Goal: Task Accomplishment & Management: Manage account settings

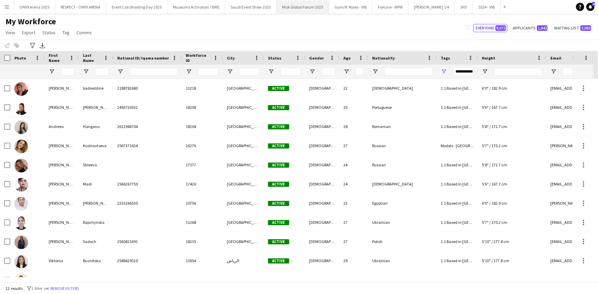
click at [312, 7] on button "Misk Global Forum 2025 Close" at bounding box center [302, 6] width 52 height 13
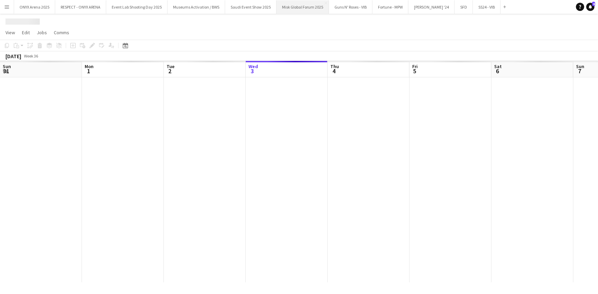
scroll to position [0, 164]
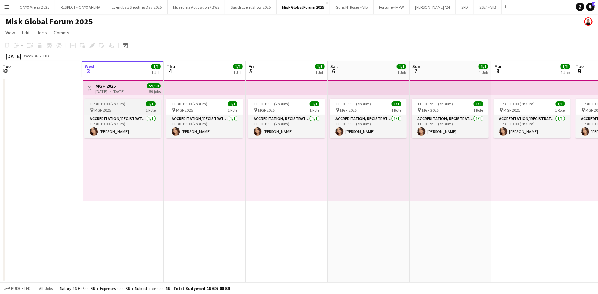
click at [115, 105] on span "11:30-19:00 (7h30m)" at bounding box center [108, 103] width 36 height 5
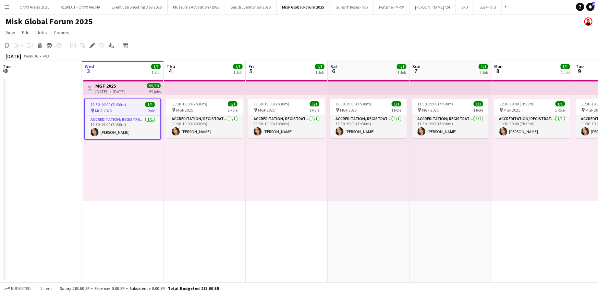
click at [115, 105] on span "11:30-19:00 (7h30m)" at bounding box center [108, 104] width 36 height 5
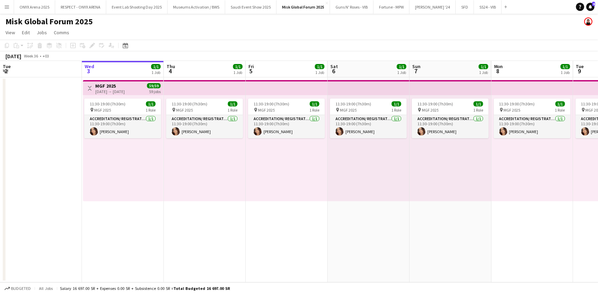
click at [115, 91] on div "[DATE] → [DATE]" at bounding box center [109, 91] width 29 height 5
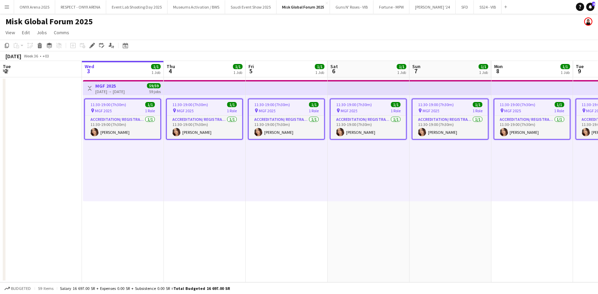
click at [114, 114] on app-job-card "11:30-19:00 (7h30m) 1/1 pin MGF 2025 1 Role Accreditation/ Registration / Ticke…" at bounding box center [122, 119] width 77 height 41
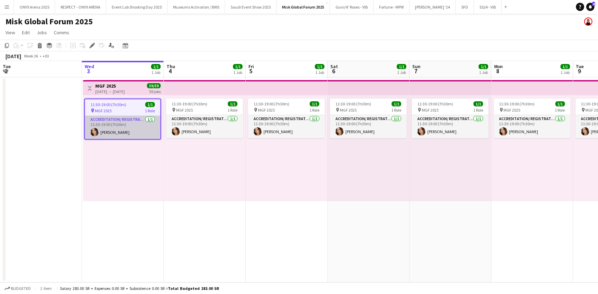
click at [114, 127] on app-card-role "Accreditation/ Registration / Ticketing [DATE] 11:30-19:00 (7h30m) [PERSON_NAME]" at bounding box center [122, 127] width 75 height 23
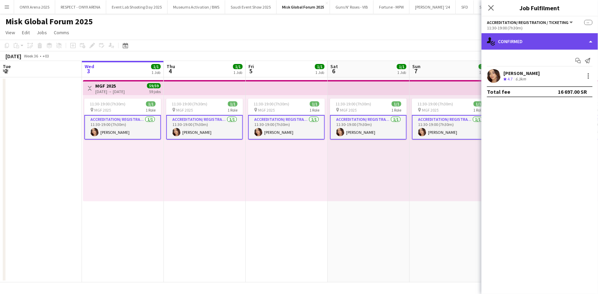
click at [526, 43] on div "single-neutral-actions-check-2 Confirmed" at bounding box center [539, 41] width 116 height 16
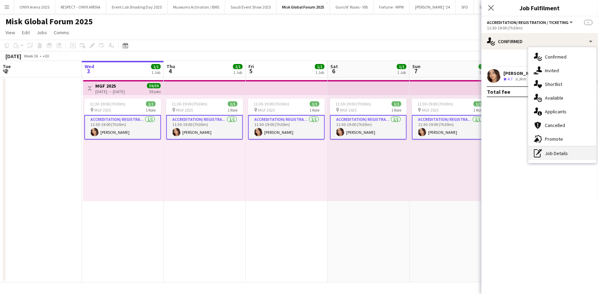
click at [565, 150] on div "pen-write Job Details" at bounding box center [562, 154] width 68 height 14
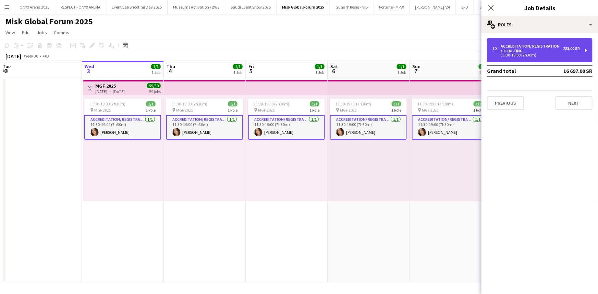
click at [516, 54] on div "11:30-19:00 (7h30m)" at bounding box center [535, 54] width 87 height 3
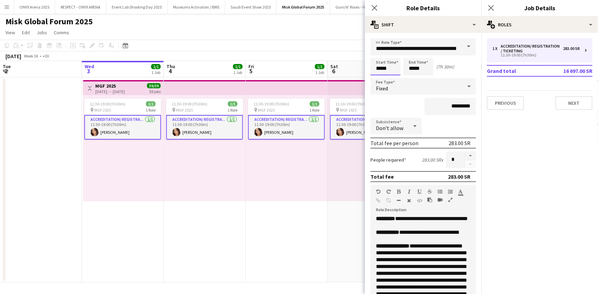
click at [386, 69] on input "*****" at bounding box center [385, 66] width 30 height 17
click at [392, 78] on div at bounding box center [392, 78] width 14 height 7
type input "*****"
click at [392, 78] on div at bounding box center [392, 78] width 14 height 7
click at [492, 7] on icon "Close pop-in" at bounding box center [490, 7] width 7 height 7
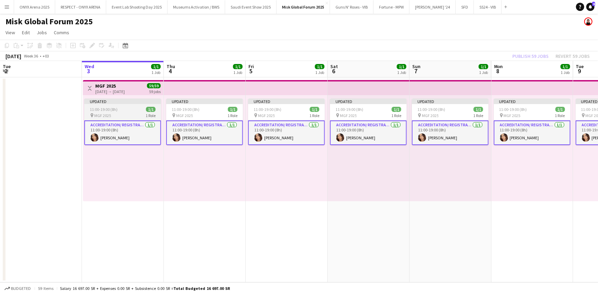
click at [130, 99] on div "Updated" at bounding box center [122, 101] width 77 height 5
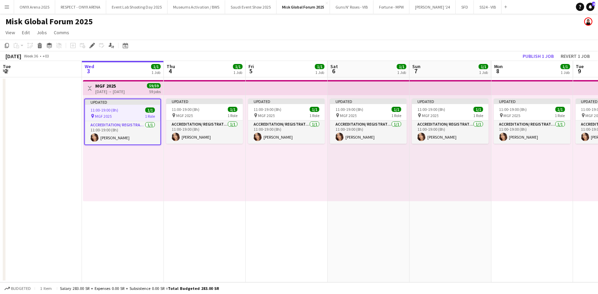
drag, startPoint x: 130, startPoint y: 112, endPoint x: 134, endPoint y: 113, distance: 4.3
click at [131, 112] on div "11:00-19:00 (8h) 1/1" at bounding box center [122, 110] width 75 height 5
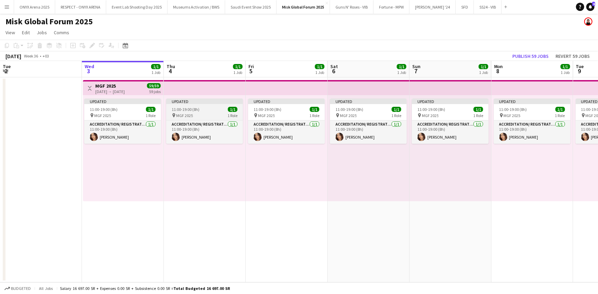
scroll to position [0, 163]
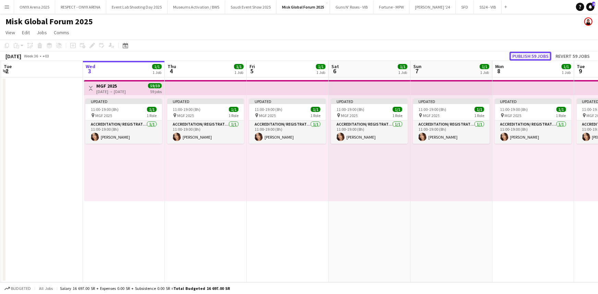
click at [540, 55] on button "Publish 59 jobs" at bounding box center [530, 56] width 42 height 9
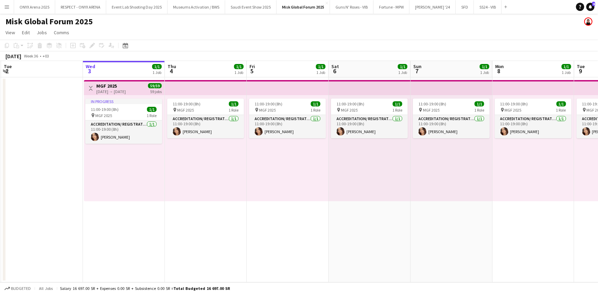
click at [7, 6] on app-icon "Menu" at bounding box center [6, 6] width 5 height 5
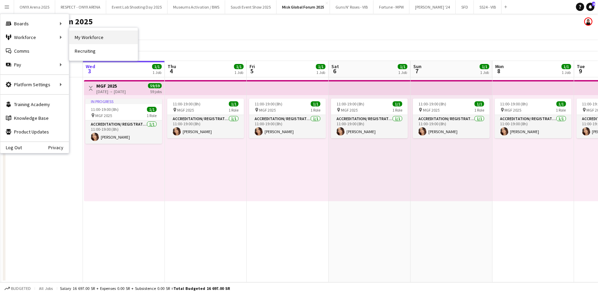
click at [86, 36] on link "My Workforce" at bounding box center [103, 37] width 69 height 14
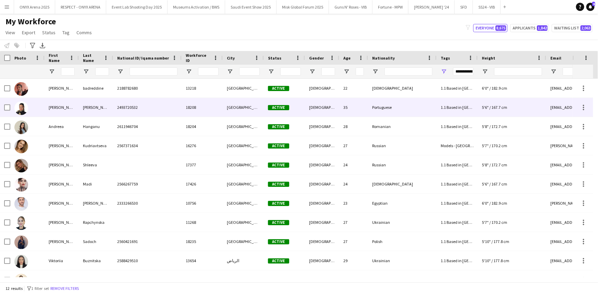
click at [42, 106] on div at bounding box center [27, 107] width 34 height 19
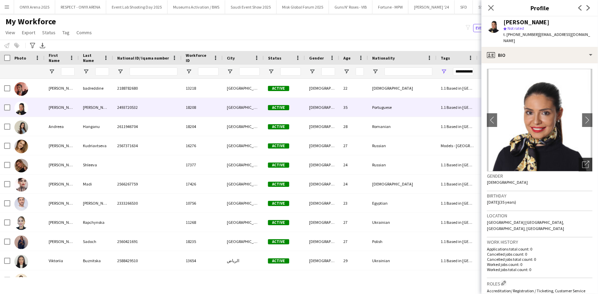
click at [582, 161] on icon "Open photos pop-in" at bounding box center [585, 164] width 7 height 7
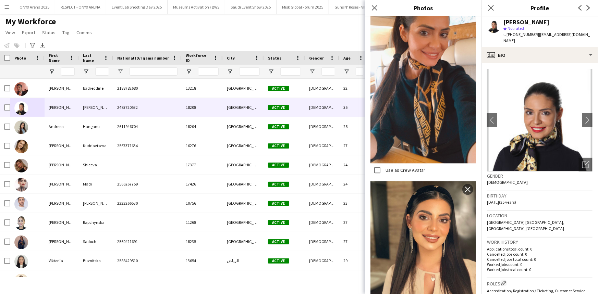
scroll to position [791, 0]
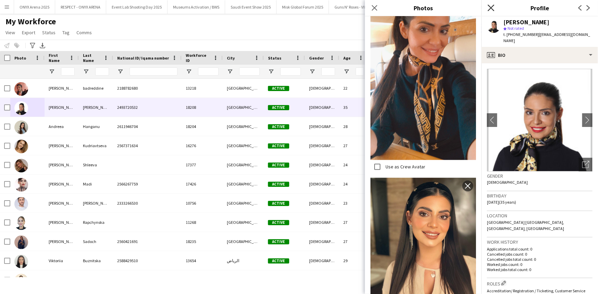
click at [491, 7] on icon at bounding box center [490, 7] width 7 height 7
